Goal: Transaction & Acquisition: Download file/media

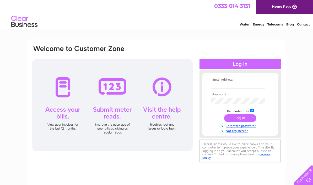
click at [254, 80] on th "Email Address:" at bounding box center [240, 80] width 61 height 4
click at [249, 88] on input "text" at bounding box center [238, 86] width 54 height 6
click at [247, 82] on td at bounding box center [240, 86] width 61 height 8
click at [250, 87] on input "text" at bounding box center [238, 86] width 54 height 6
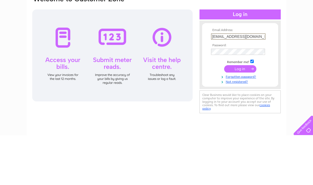
type input "[EMAIL_ADDRESS][DOMAIN_NAME]"
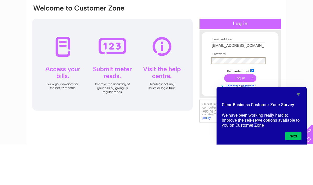
click at [251, 115] on input "submit" at bounding box center [240, 118] width 32 height 7
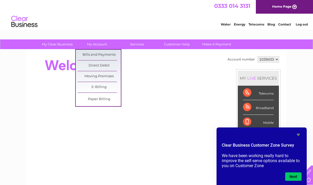
click at [110, 54] on link "Bills and Payments" at bounding box center [99, 55] width 43 height 10
click at [109, 57] on link "Bills and Payments" at bounding box center [99, 55] width 43 height 10
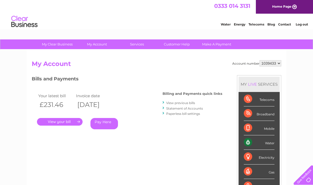
click at [69, 119] on link "." at bounding box center [60, 122] width 46 height 8
click at [195, 104] on link "View previous bills" at bounding box center [180, 103] width 29 height 4
click at [192, 102] on link "View previous bills" at bounding box center [180, 103] width 29 height 4
click at [195, 101] on link "View previous bills" at bounding box center [180, 103] width 29 height 4
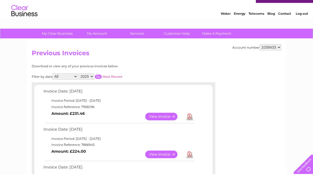
scroll to position [36, 0]
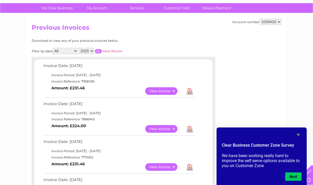
click at [190, 130] on link "Download" at bounding box center [189, 129] width 7 height 8
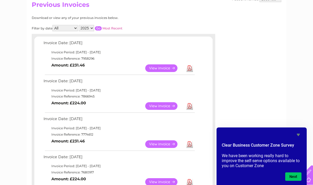
click at [190, 104] on link "Download" at bounding box center [189, 106] width 7 height 8
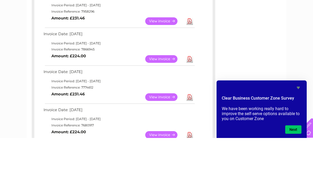
scroll to position [105, 0]
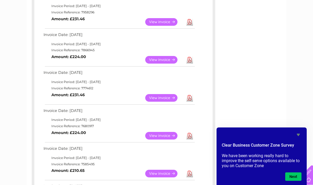
click at [189, 97] on link "Download" at bounding box center [189, 98] width 7 height 8
